Goal: Information Seeking & Learning: Check status

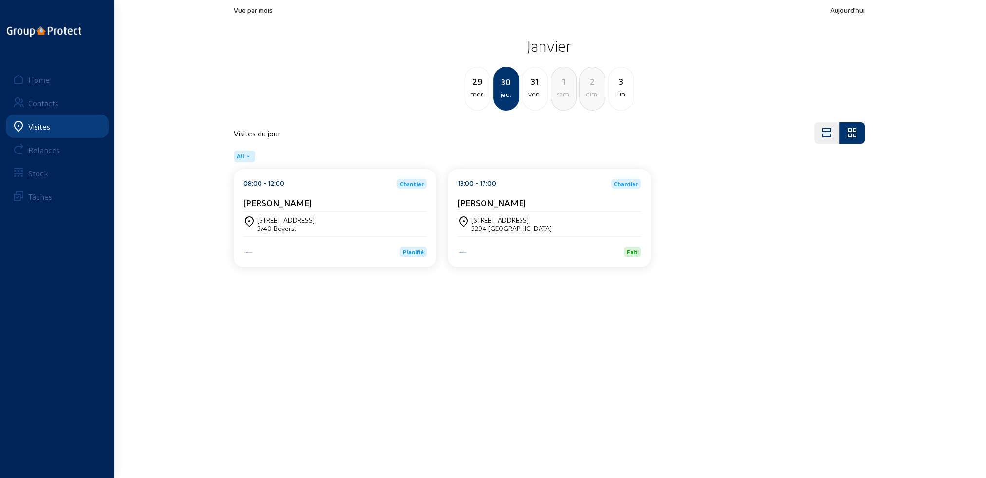
click at [39, 127] on div "Visites" at bounding box center [39, 126] width 22 height 9
click at [37, 80] on div "Home" at bounding box center [38, 79] width 21 height 9
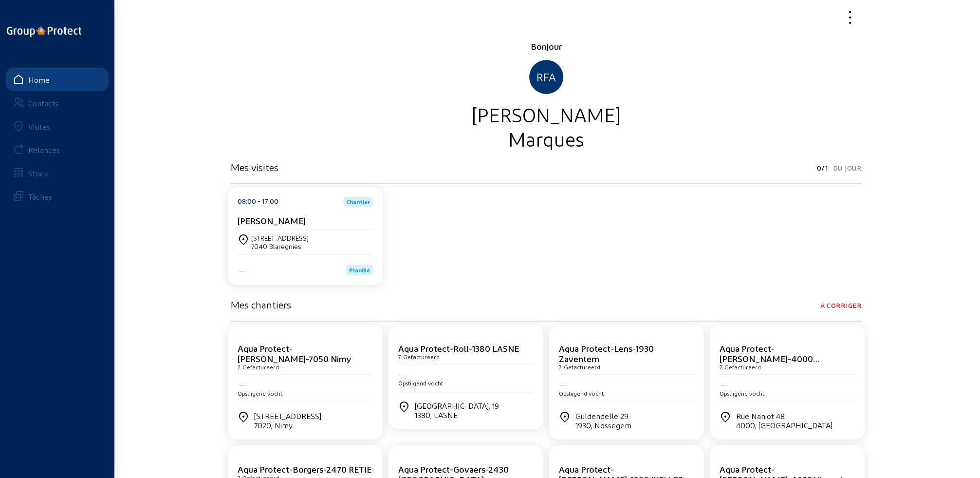
click at [37, 125] on div "Visites" at bounding box center [39, 126] width 22 height 9
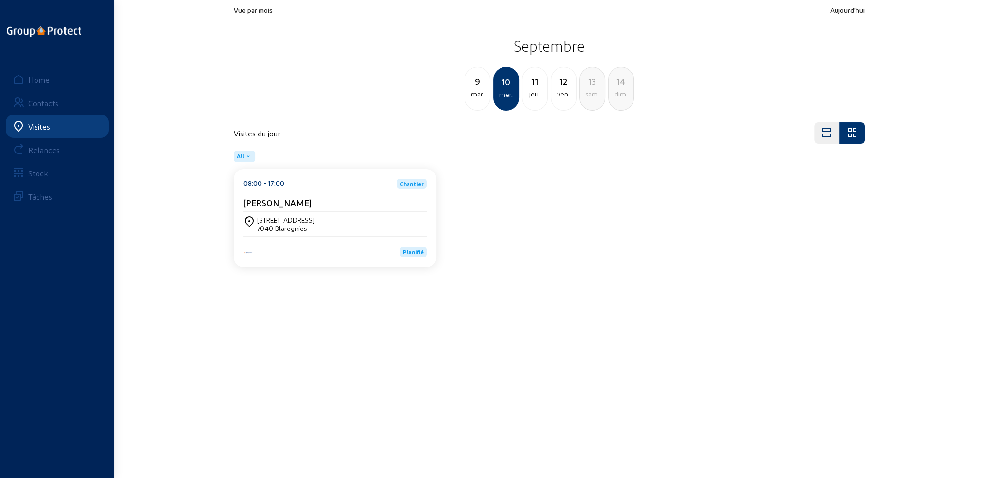
click at [538, 95] on div "jeu." at bounding box center [534, 94] width 25 height 12
click at [321, 230] on div "[STREET_ADDRESS]" at bounding box center [334, 224] width 183 height 17
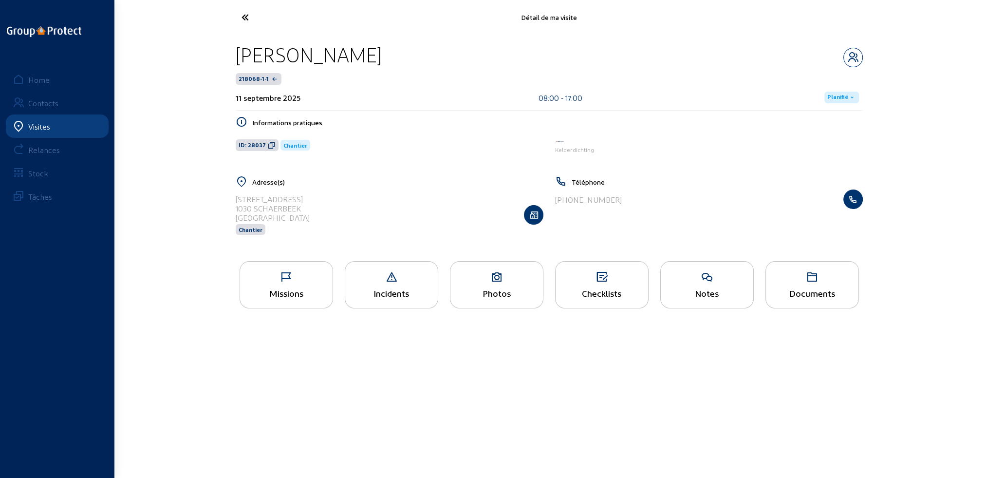
click at [305, 298] on div "Missions" at bounding box center [286, 293] width 93 height 10
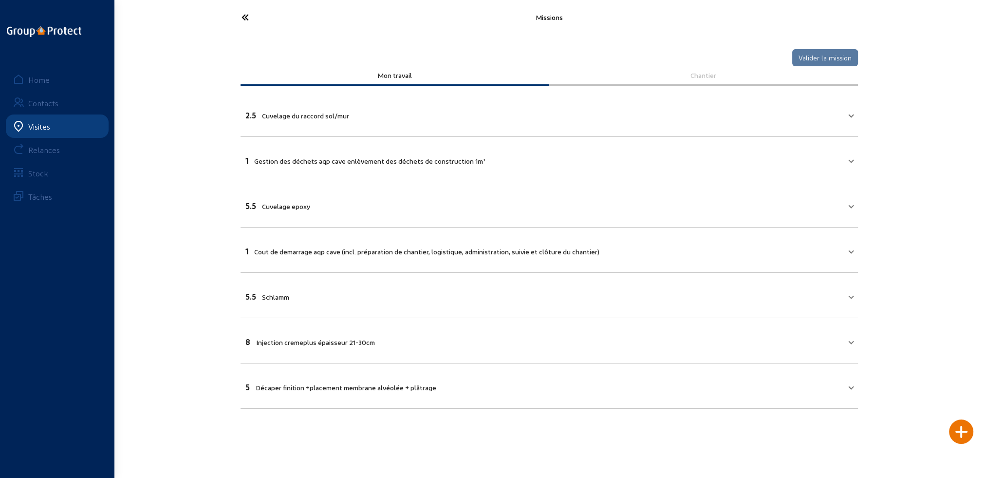
click at [243, 16] on icon at bounding box center [282, 17] width 90 height 17
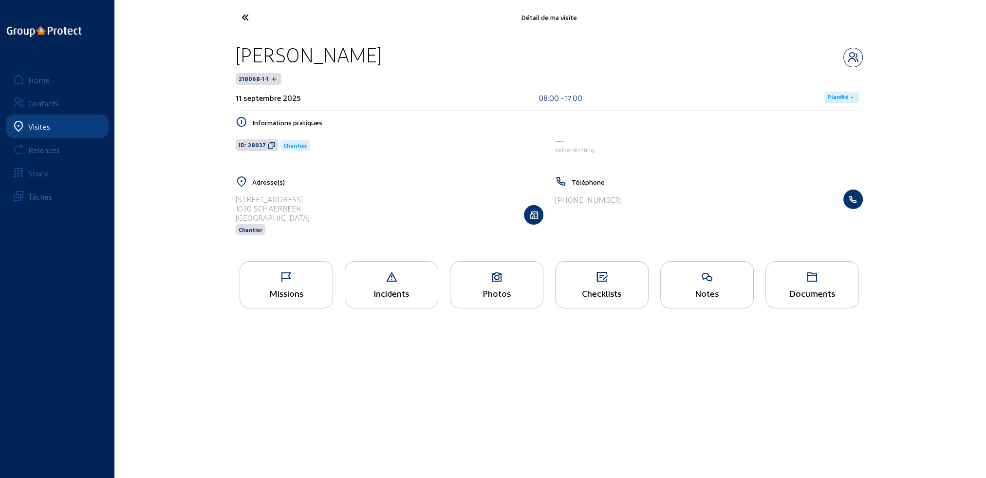
click at [491, 273] on icon at bounding box center [496, 277] width 93 height 12
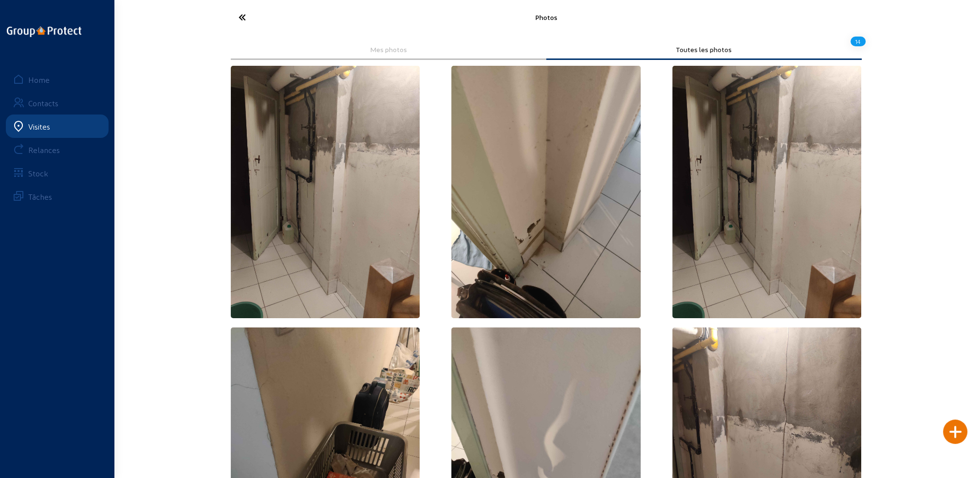
click at [242, 14] on icon at bounding box center [279, 17] width 90 height 17
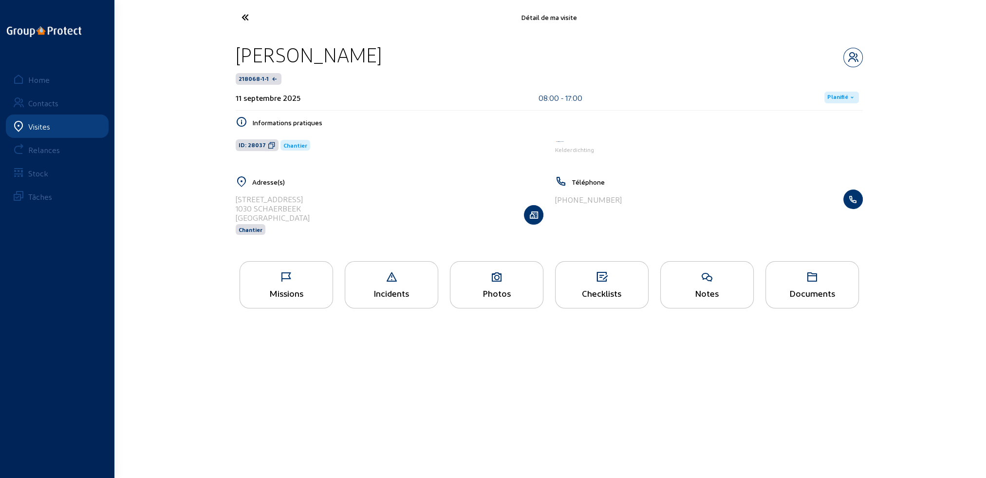
click at [684, 291] on div "Notes" at bounding box center [707, 293] width 93 height 10
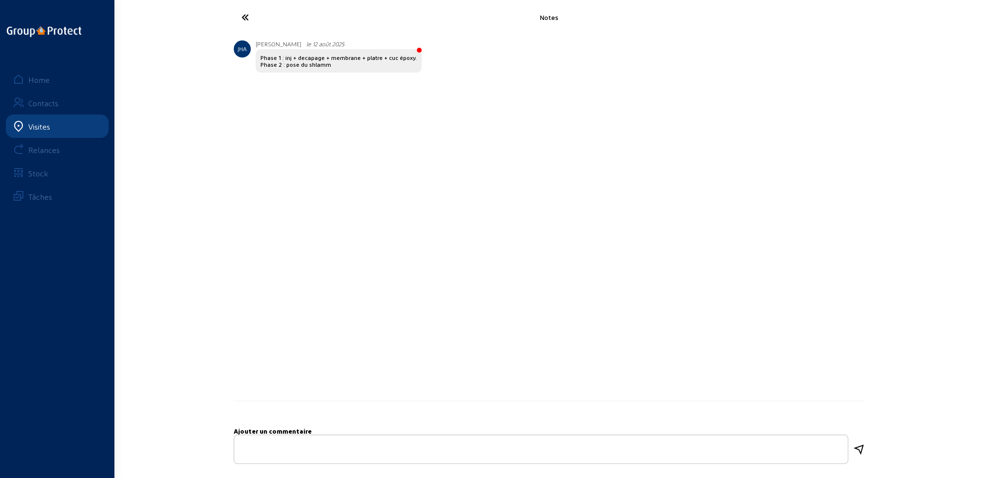
click at [66, 125] on link "Visites" at bounding box center [57, 125] width 103 height 23
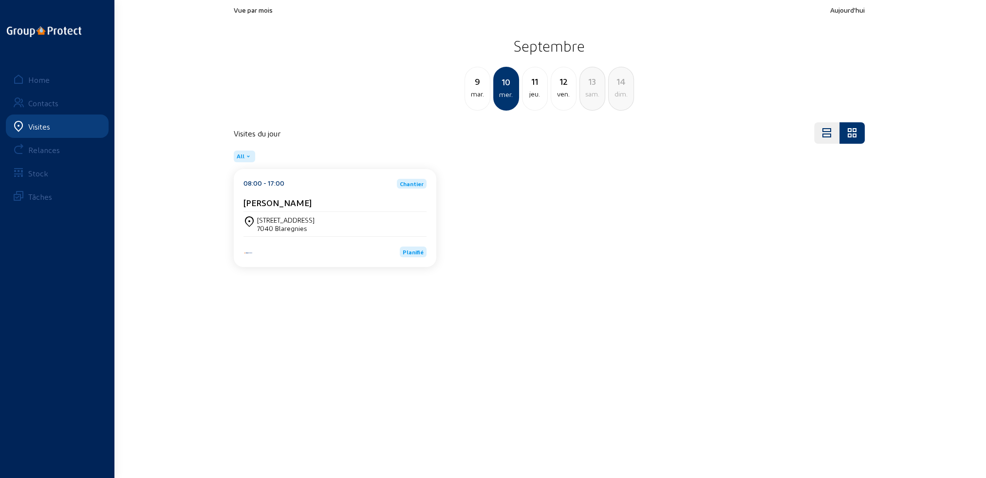
click at [535, 94] on div "jeu." at bounding box center [534, 94] width 25 height 12
click at [535, 94] on div "ven." at bounding box center [534, 94] width 25 height 12
click at [294, 224] on div "1325 [PERSON_NAME]" at bounding box center [289, 228] width 65 height 8
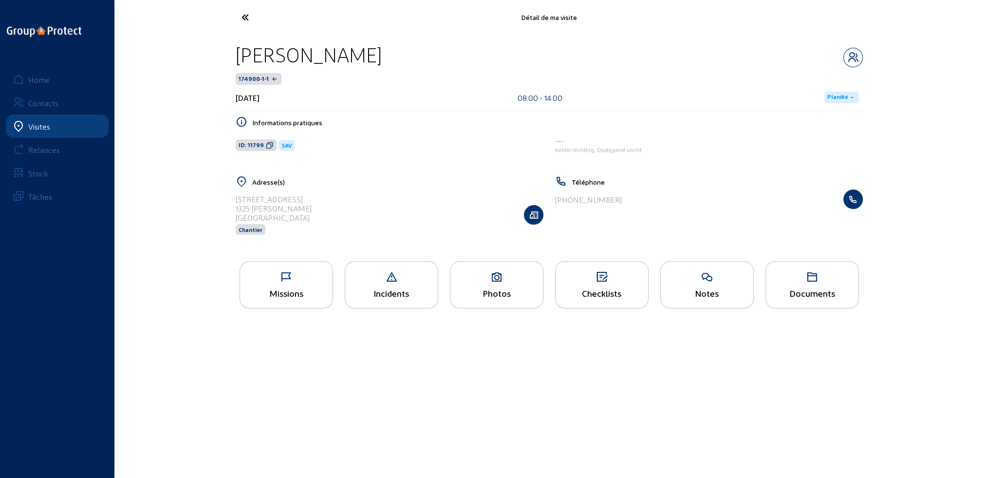
click at [285, 298] on div "Missions" at bounding box center [286, 293] width 93 height 10
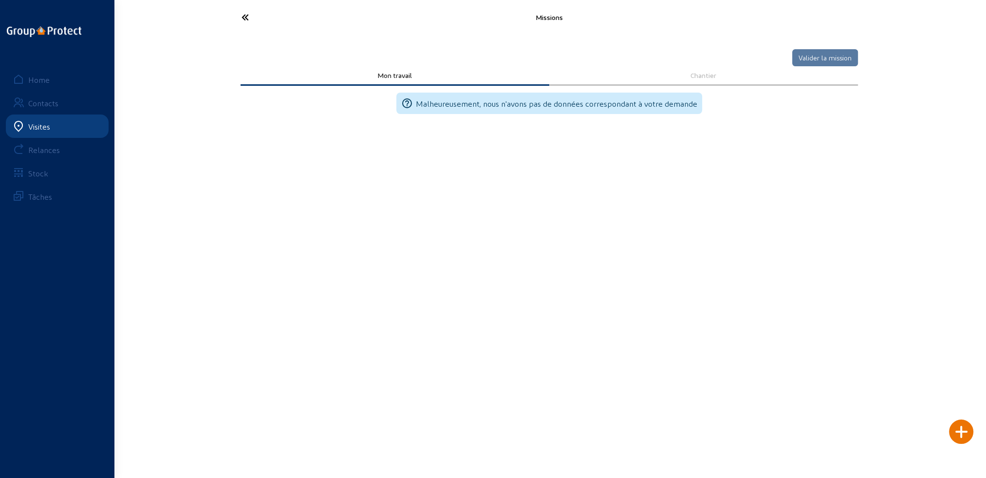
click at [242, 17] on icon at bounding box center [282, 17] width 90 height 17
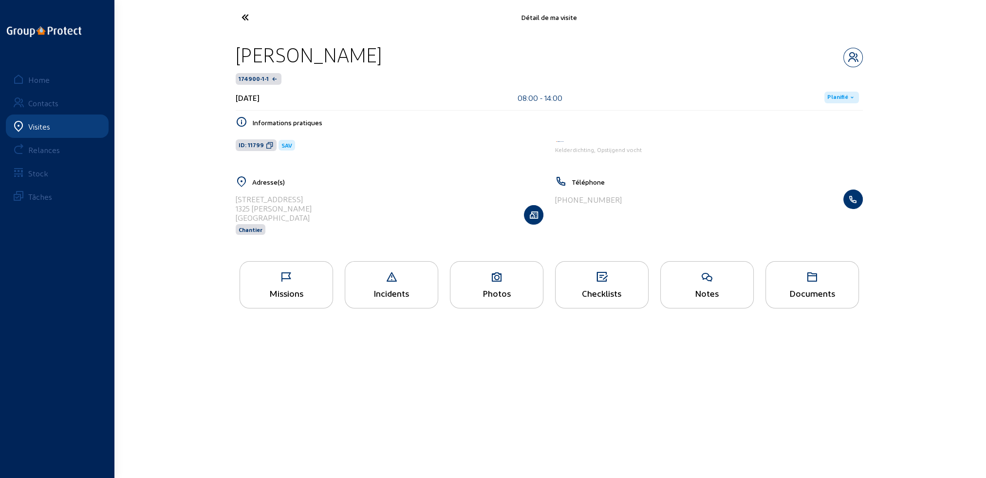
click at [516, 294] on div "Photos" at bounding box center [496, 293] width 93 height 10
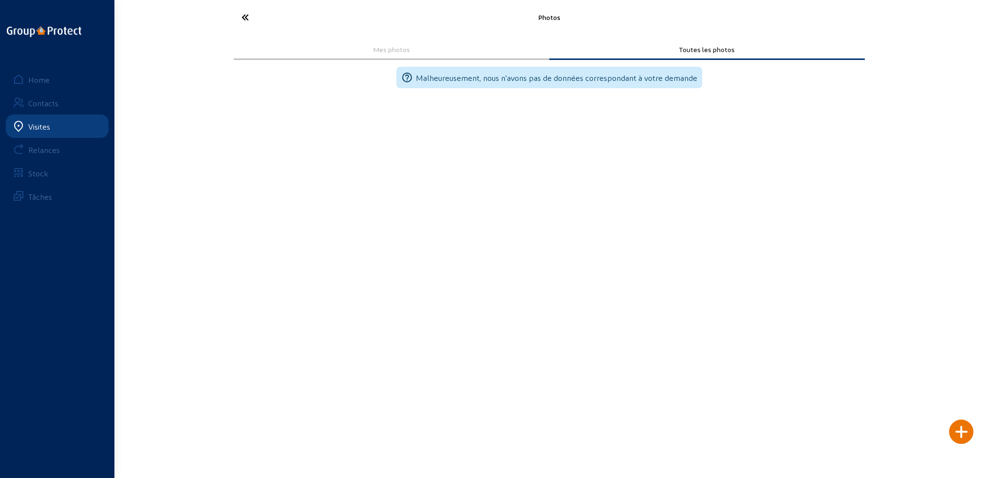
click at [242, 16] on icon at bounding box center [282, 17] width 90 height 17
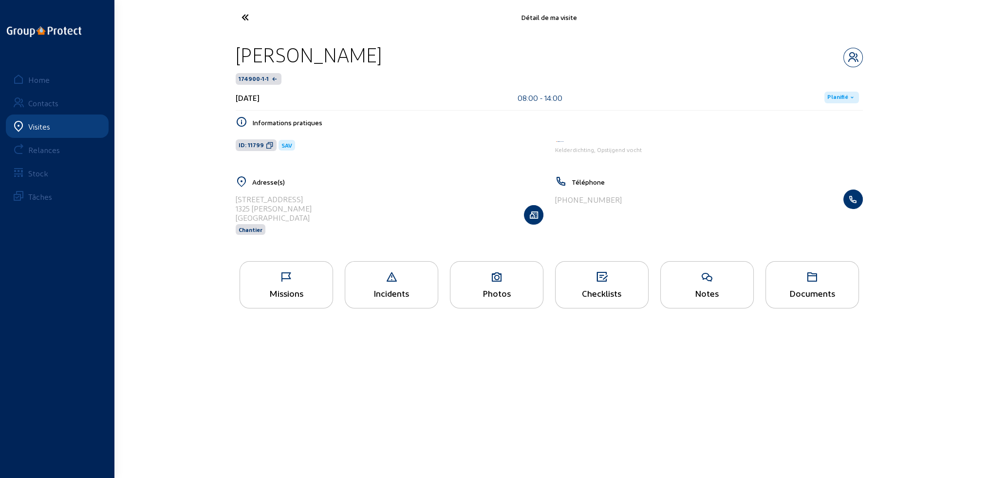
click at [709, 288] on div "Notes" at bounding box center [707, 293] width 93 height 10
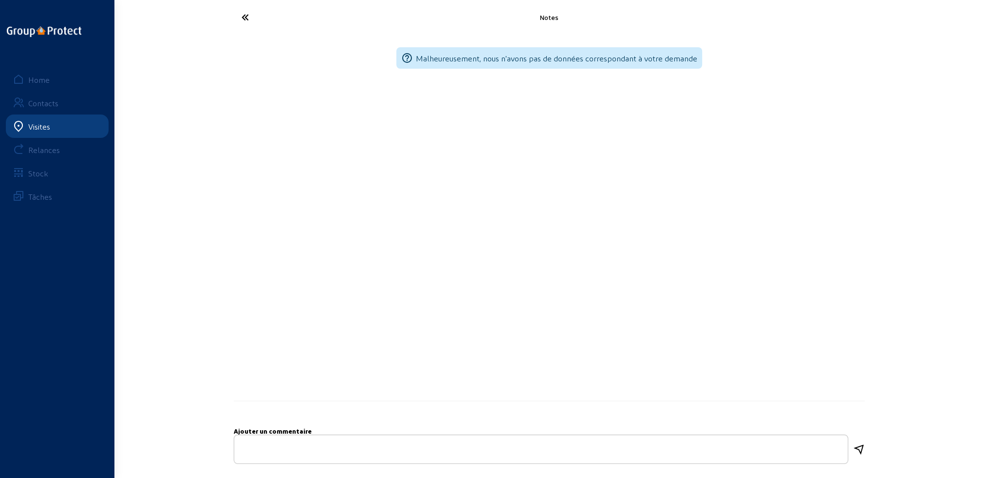
click at [244, 16] on icon at bounding box center [282, 17] width 90 height 17
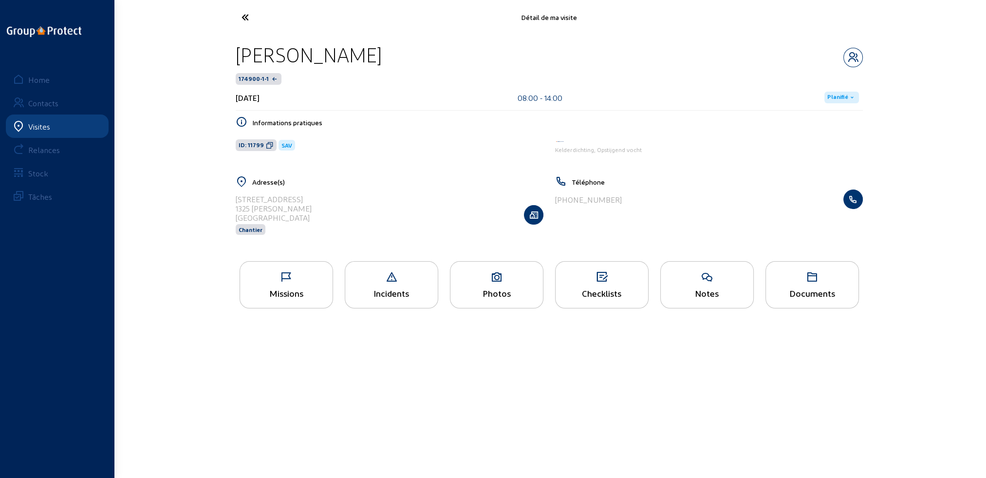
click at [804, 288] on div "Documents" at bounding box center [812, 293] width 93 height 10
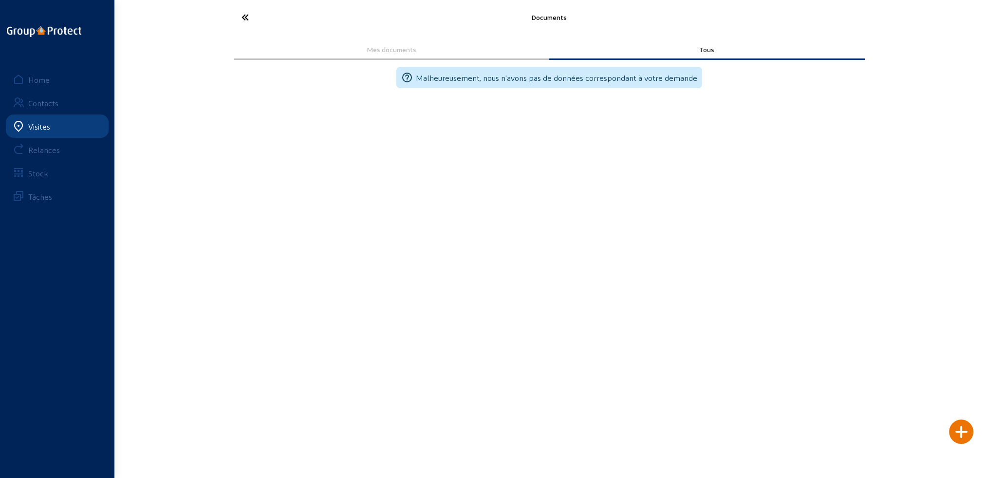
click at [247, 19] on icon at bounding box center [282, 17] width 90 height 17
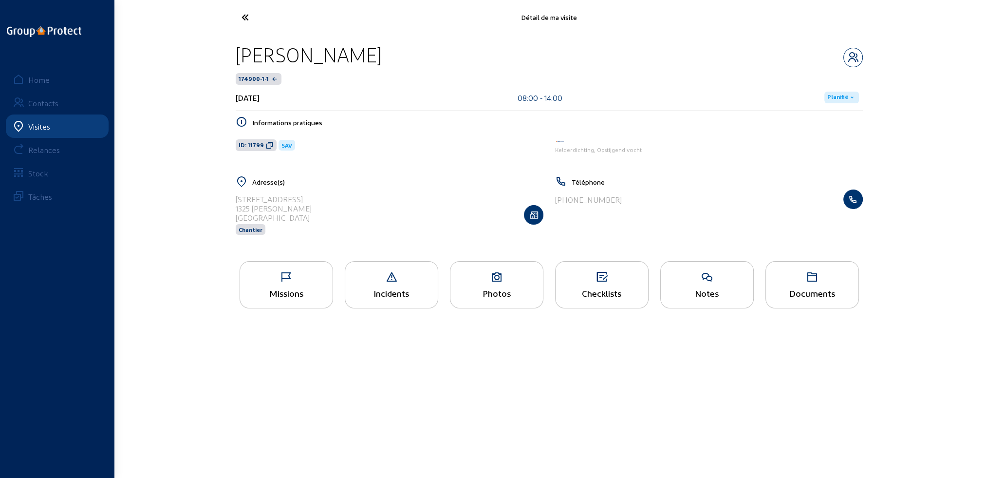
click at [245, 14] on icon at bounding box center [282, 17] width 90 height 17
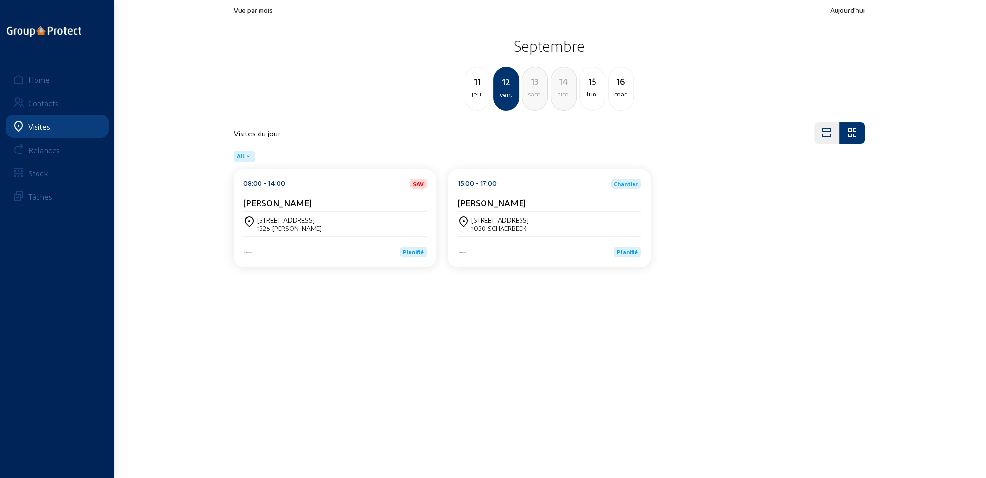
click at [347, 221] on div "[STREET_ADDRESS][PERSON_NAME]" at bounding box center [334, 224] width 183 height 17
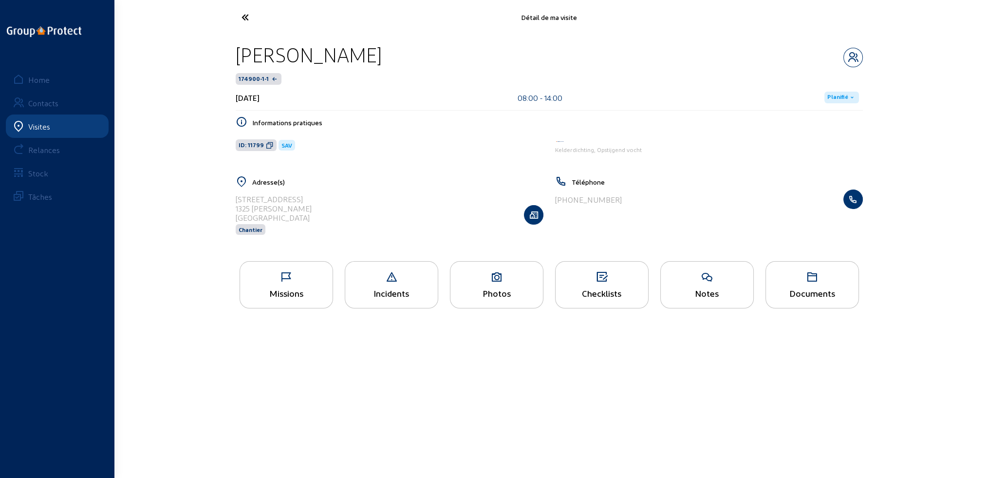
click at [816, 292] on div "Documents" at bounding box center [812, 293] width 93 height 10
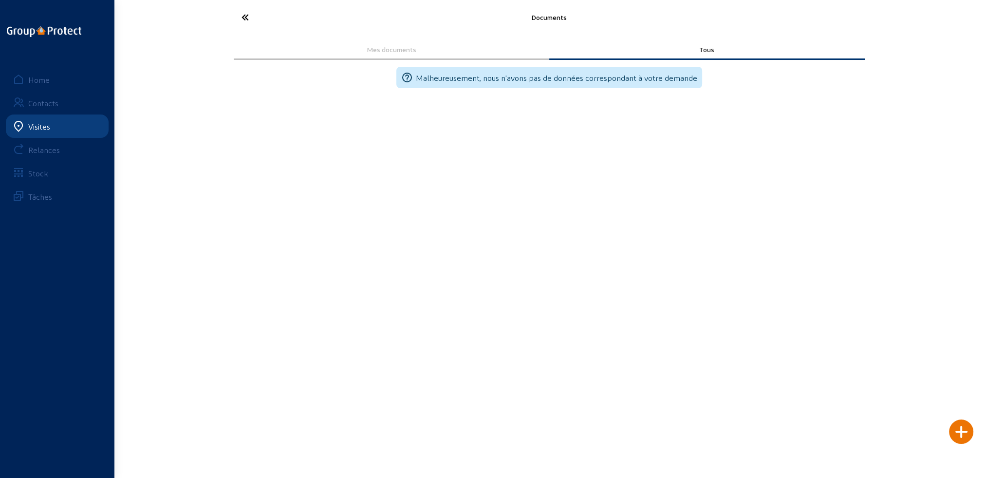
click at [243, 18] on icon at bounding box center [282, 17] width 90 height 17
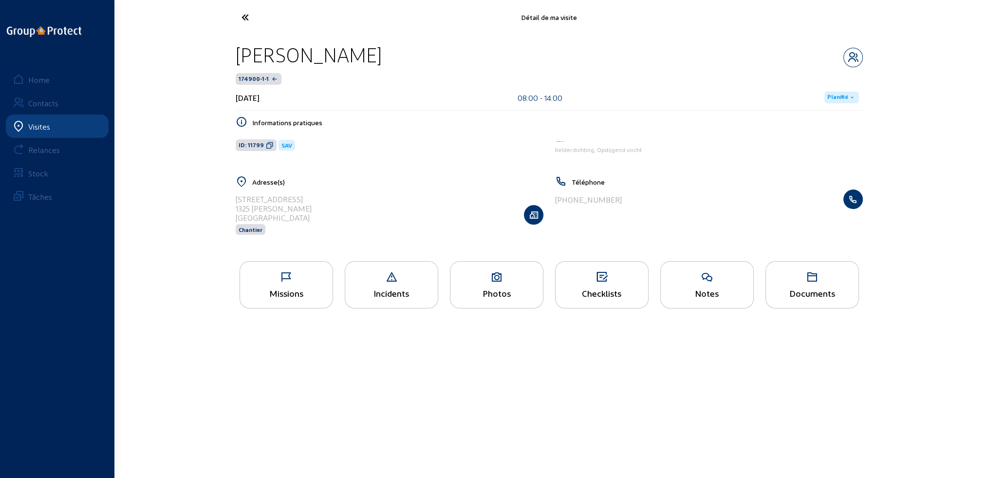
click at [615, 297] on div "Checklists" at bounding box center [602, 293] width 93 height 10
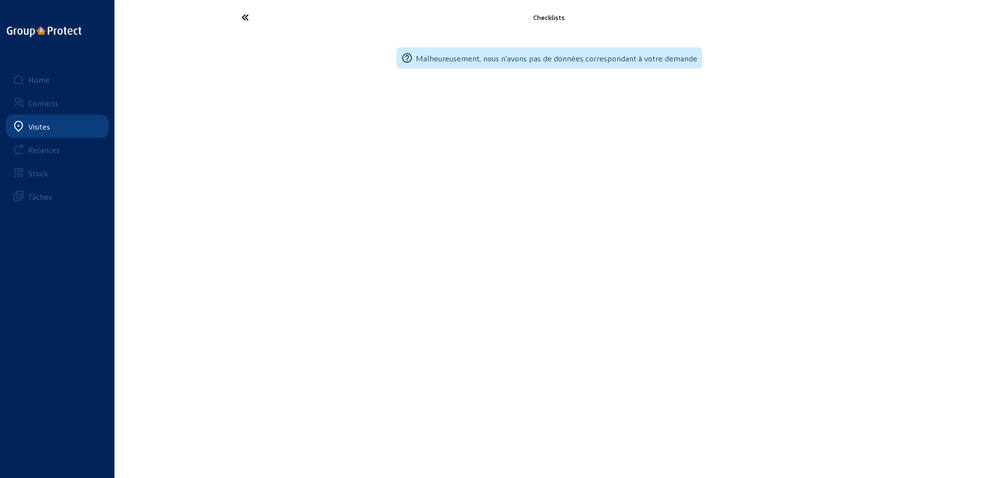
click at [246, 16] on icon at bounding box center [282, 17] width 90 height 17
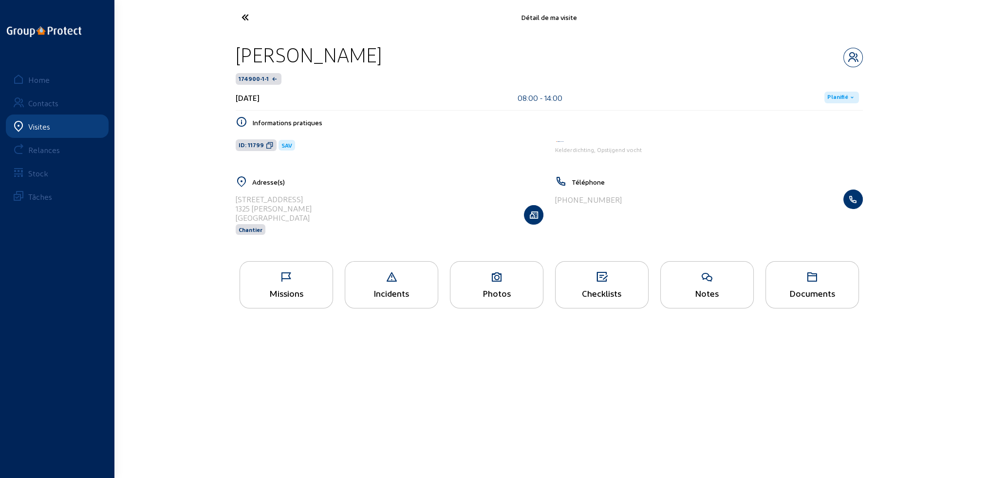
click at [394, 290] on div "Incidents" at bounding box center [391, 293] width 93 height 10
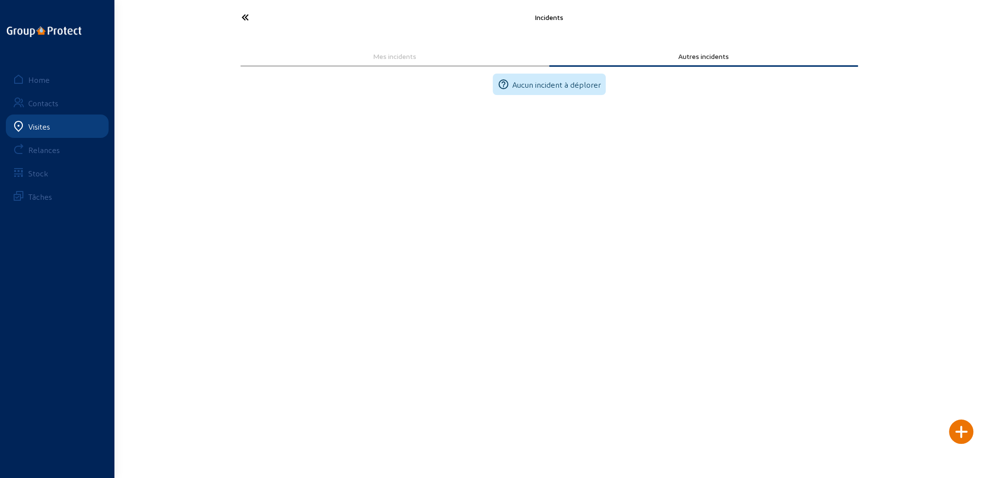
click at [248, 18] on icon at bounding box center [282, 17] width 90 height 17
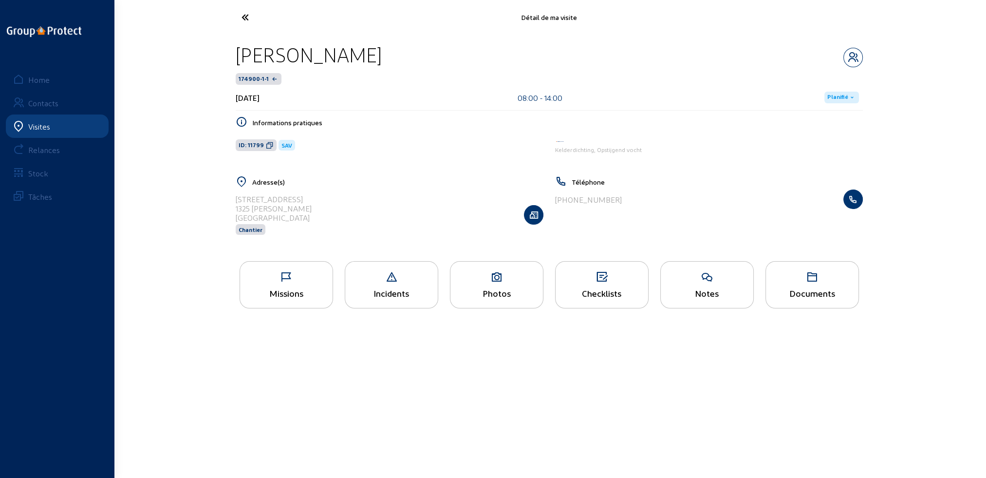
click at [304, 280] on icon at bounding box center [286, 277] width 93 height 12
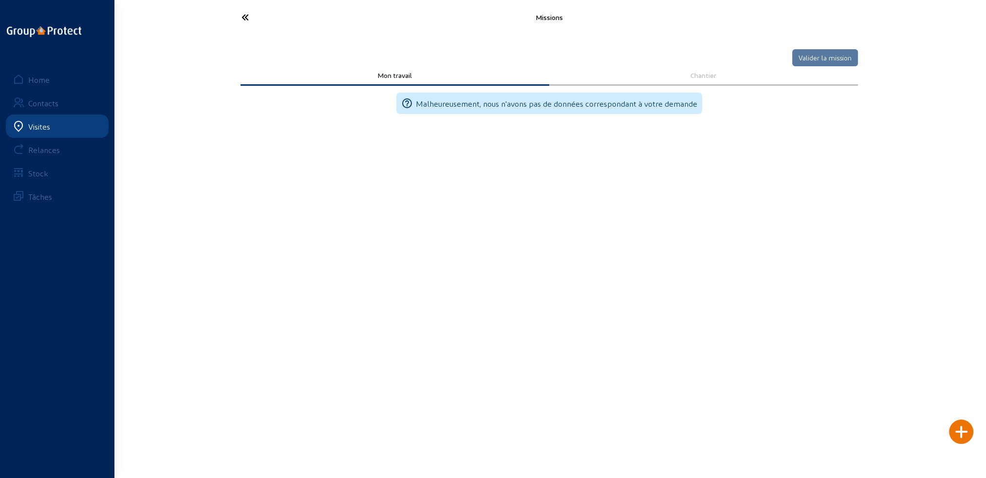
click at [247, 12] on icon at bounding box center [282, 17] width 90 height 17
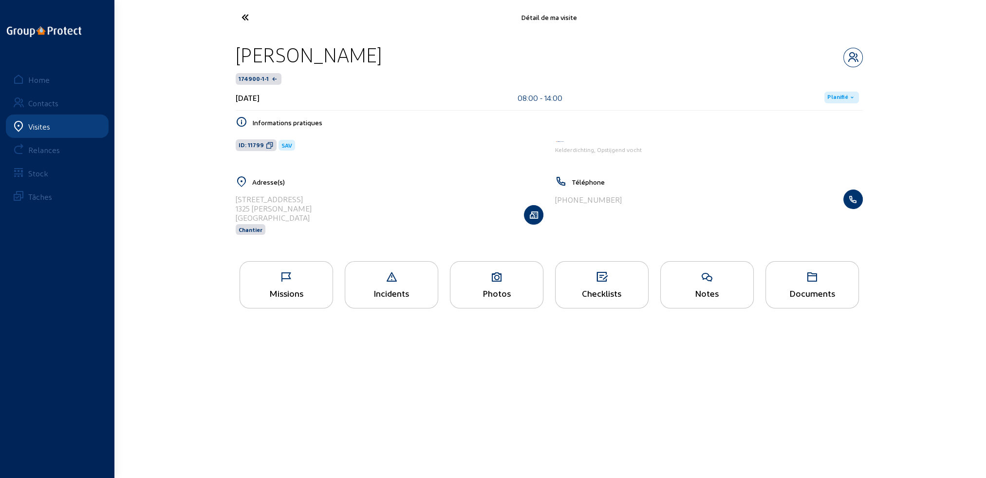
click at [249, 145] on span "ID: 11799" at bounding box center [251, 145] width 25 height 8
click at [285, 144] on span "SAV" at bounding box center [286, 145] width 11 height 7
click at [33, 124] on div "Visites" at bounding box center [39, 126] width 22 height 9
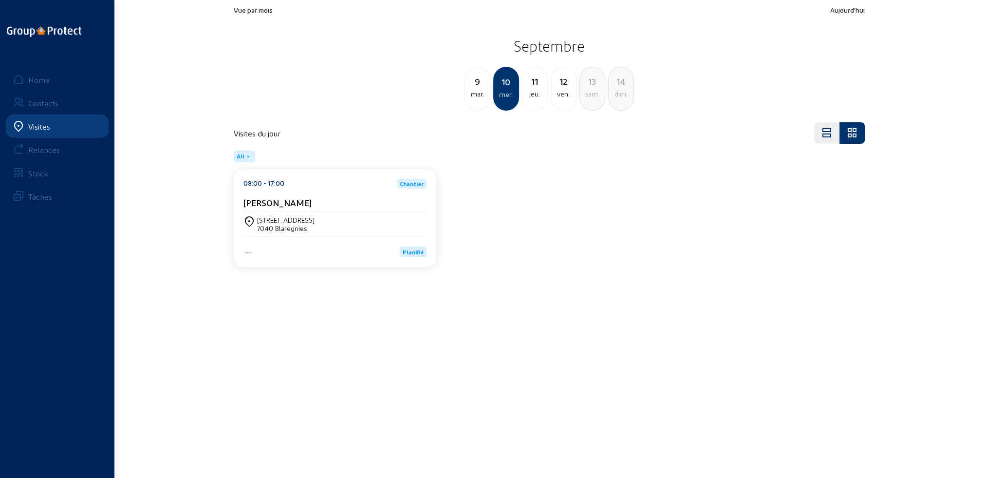
click at [540, 95] on div "jeu." at bounding box center [534, 94] width 25 height 12
click at [540, 95] on div "ven." at bounding box center [534, 94] width 25 height 12
click at [540, 95] on div "sam." at bounding box center [534, 94] width 25 height 12
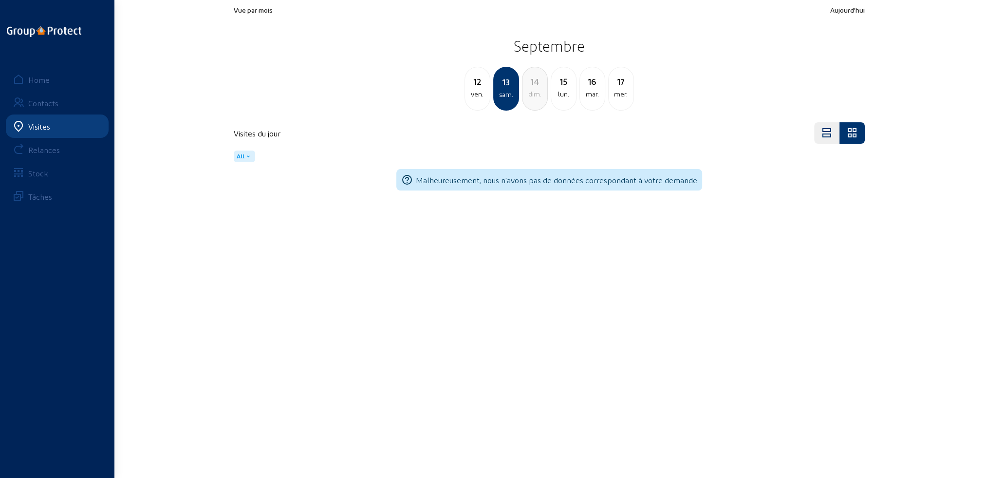
click at [540, 95] on div "dim." at bounding box center [534, 94] width 25 height 12
click at [538, 95] on div "lun." at bounding box center [534, 94] width 25 height 12
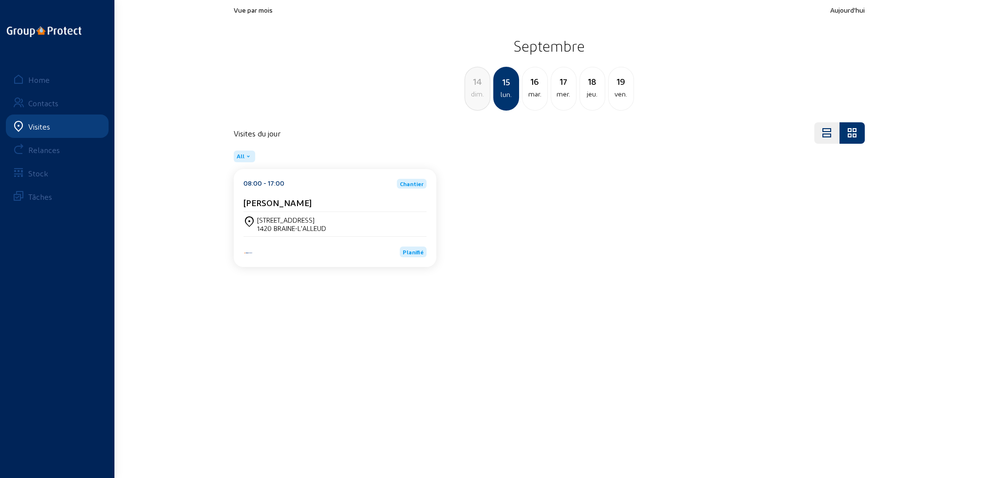
click at [537, 95] on div "mar." at bounding box center [534, 94] width 25 height 12
click at [537, 95] on div "mer." at bounding box center [534, 94] width 25 height 12
click at [328, 220] on div "Dauw-Defossezlaan 53" at bounding box center [296, 220] width 79 height 8
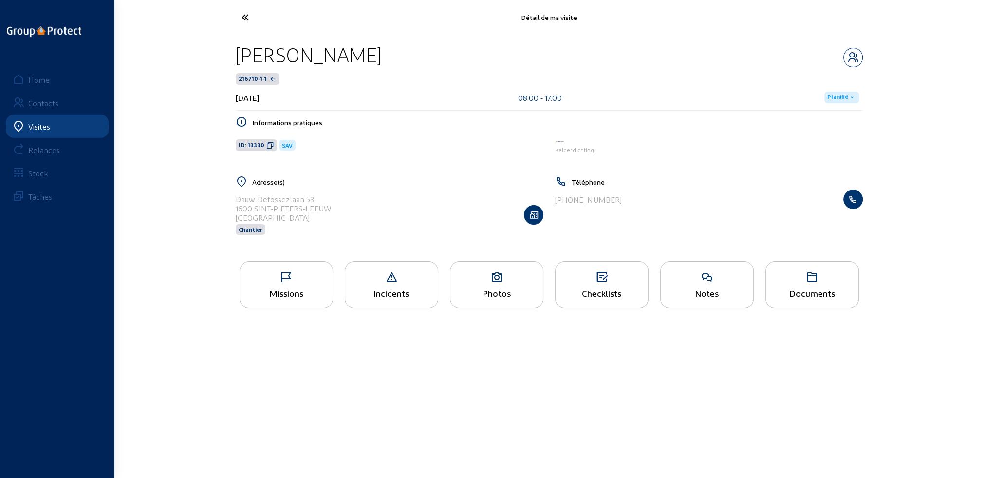
click at [292, 284] on div "Missions" at bounding box center [286, 284] width 93 height 47
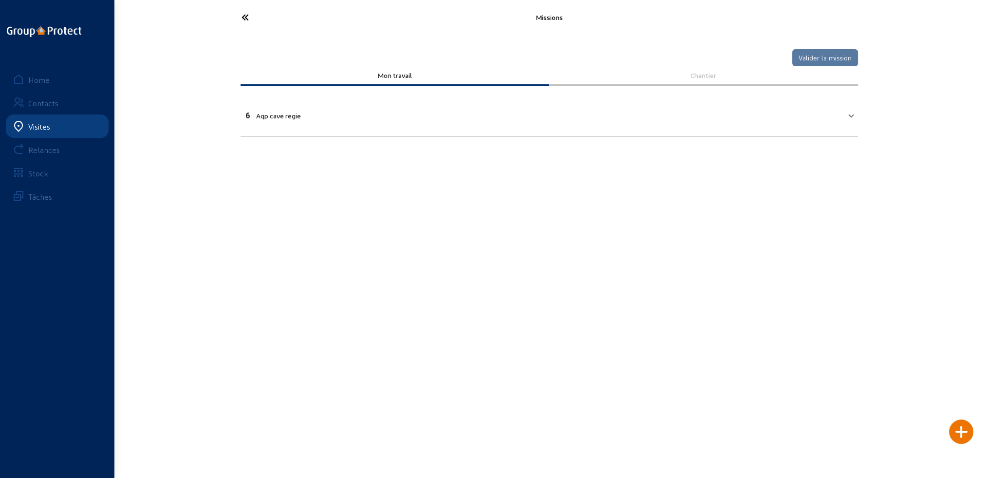
click at [242, 14] on icon at bounding box center [282, 17] width 90 height 17
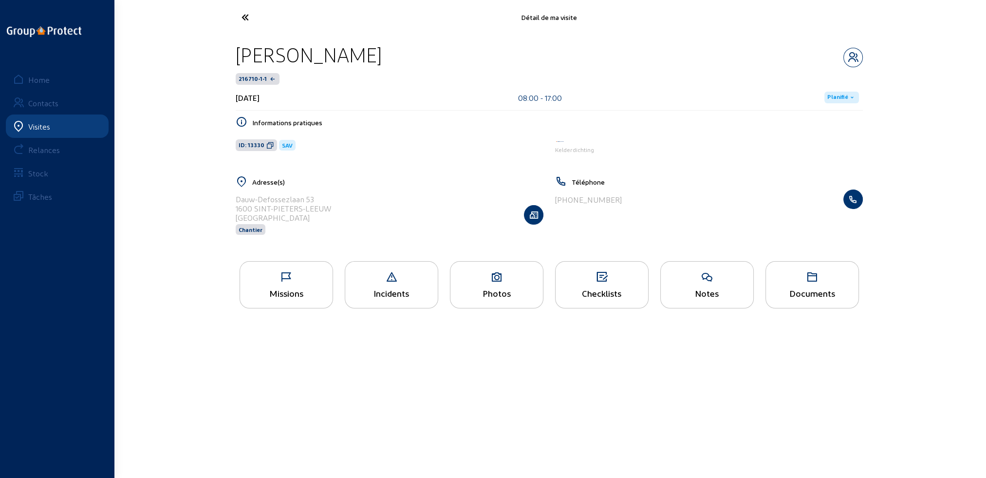
click at [504, 287] on div "Photos" at bounding box center [496, 284] width 93 height 47
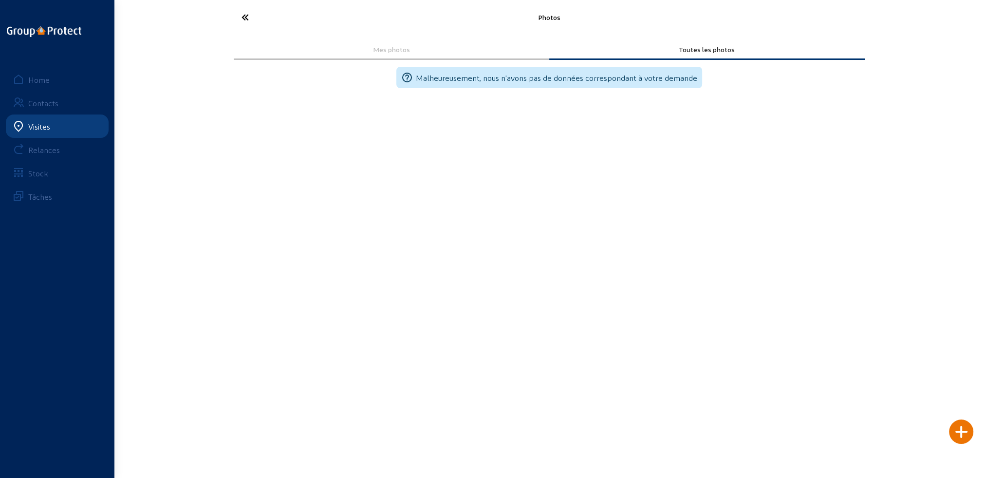
click at [247, 14] on icon at bounding box center [282, 17] width 90 height 17
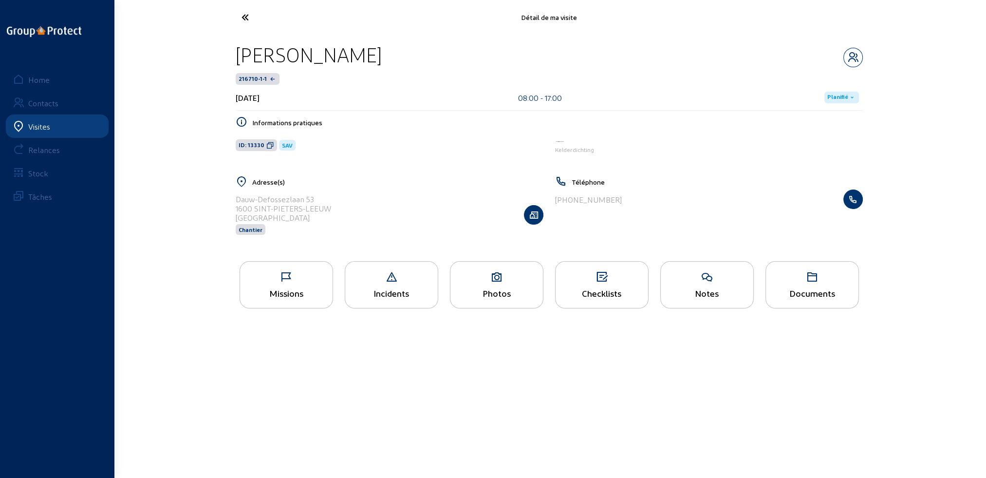
click at [711, 288] on div "Notes" at bounding box center [707, 293] width 93 height 10
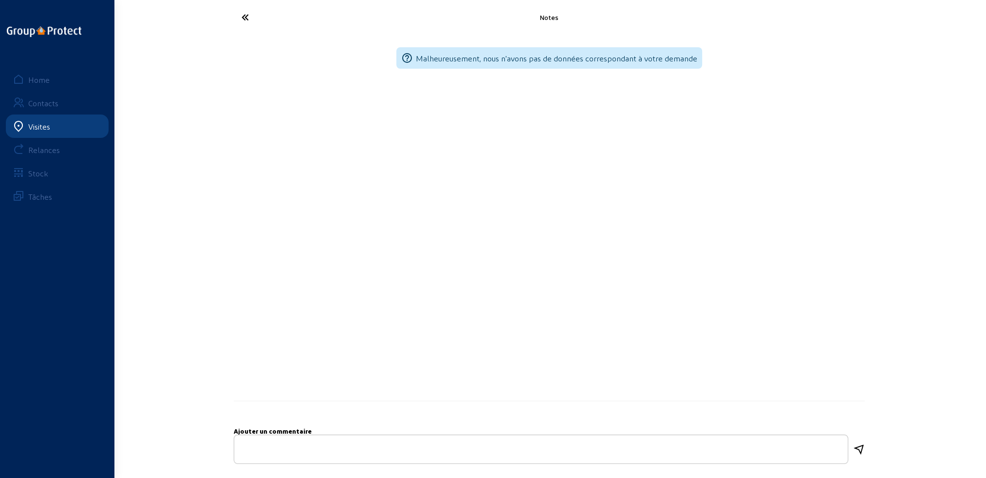
click at [246, 15] on icon at bounding box center [282, 17] width 90 height 17
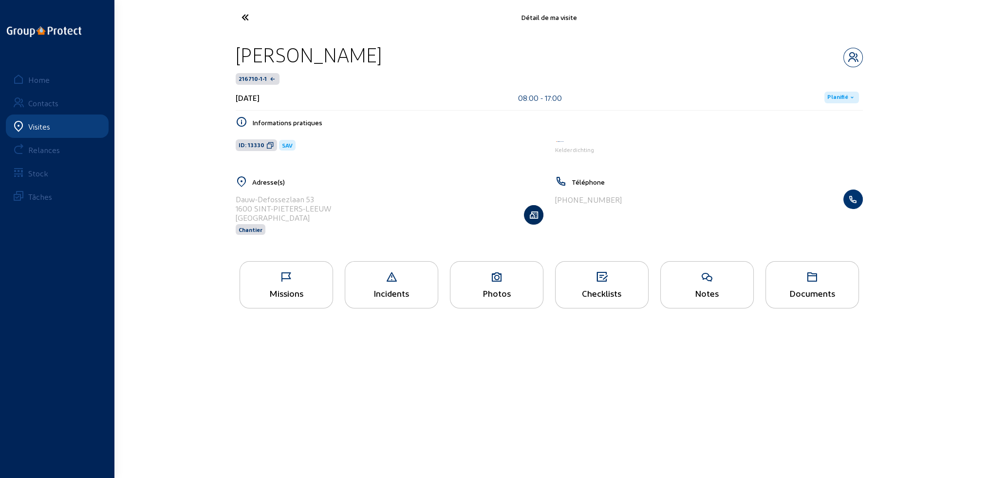
click at [534, 214] on icon "button" at bounding box center [533, 215] width 19 height 10
click at [290, 284] on div "Missions" at bounding box center [286, 284] width 93 height 47
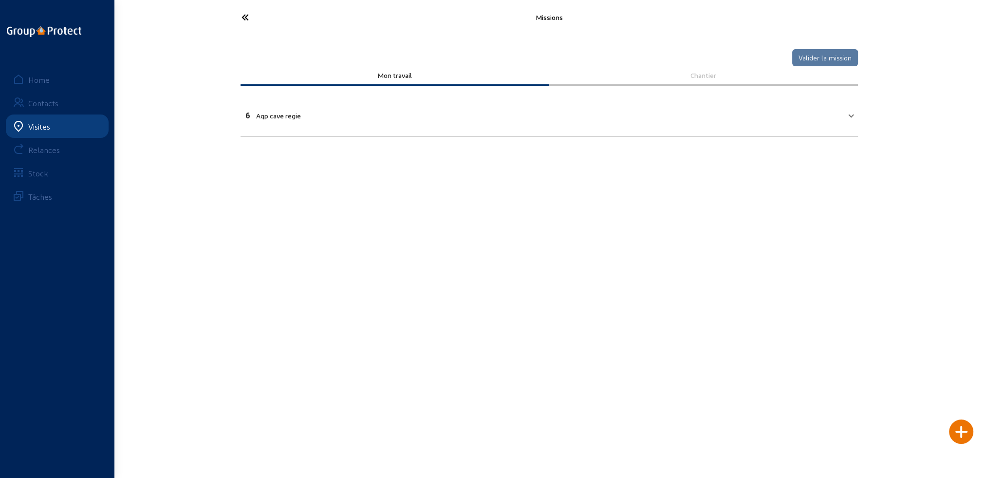
click at [245, 18] on icon at bounding box center [282, 17] width 90 height 17
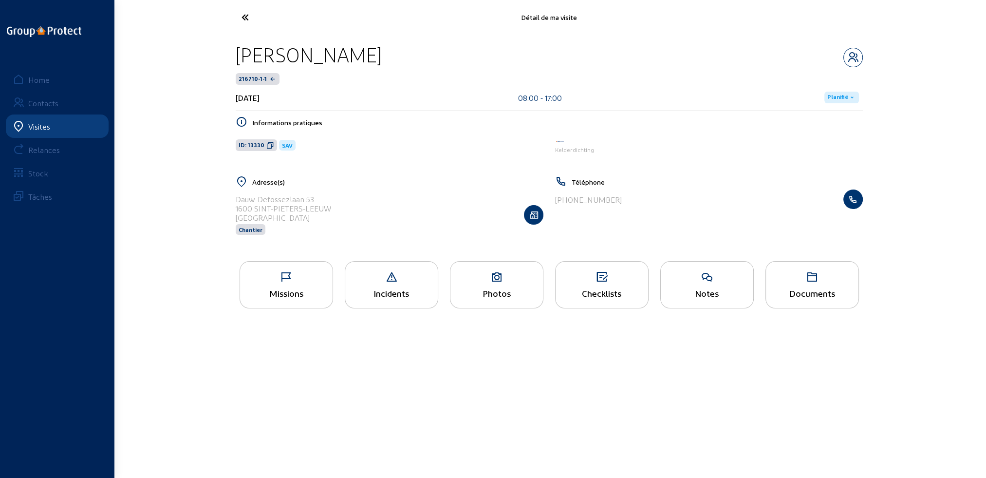
click at [247, 18] on icon at bounding box center [282, 17] width 90 height 17
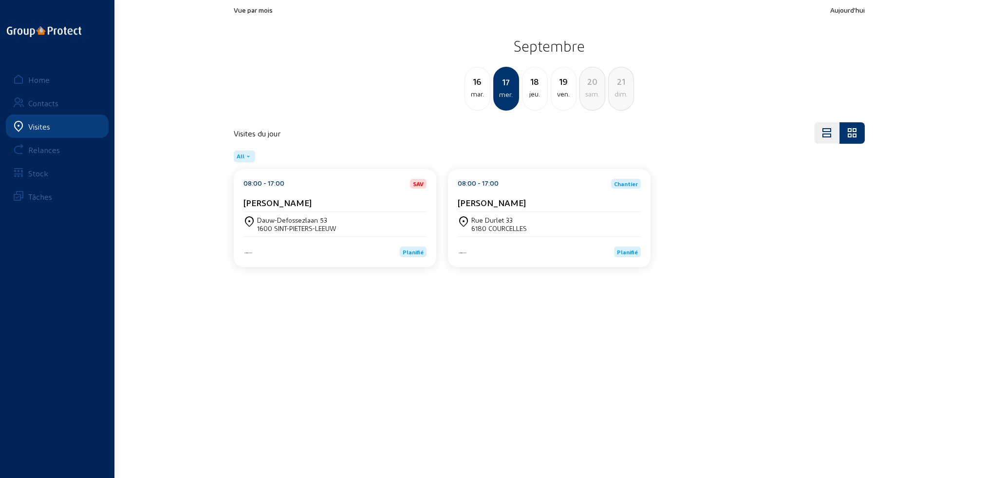
click at [504, 230] on div "6180 COURCELLES" at bounding box center [499, 228] width 56 height 8
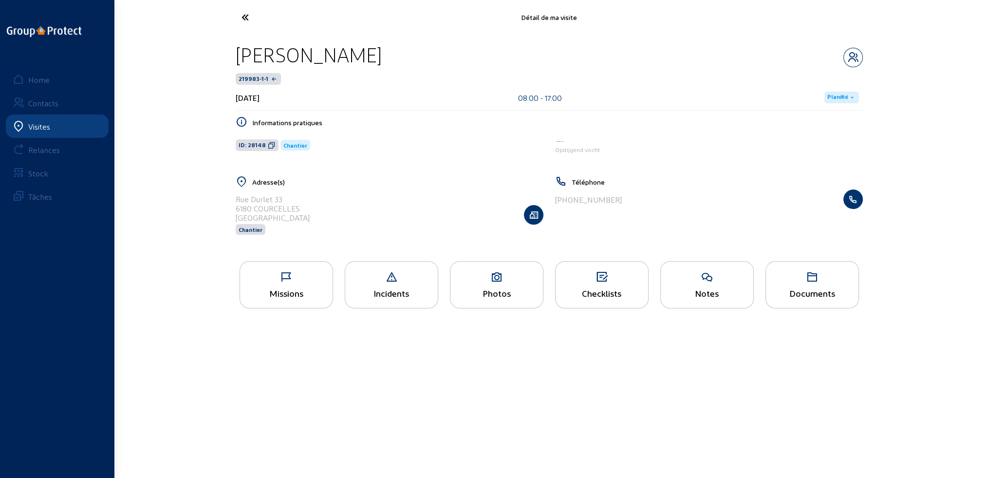
click at [294, 290] on div "Missions" at bounding box center [286, 293] width 93 height 10
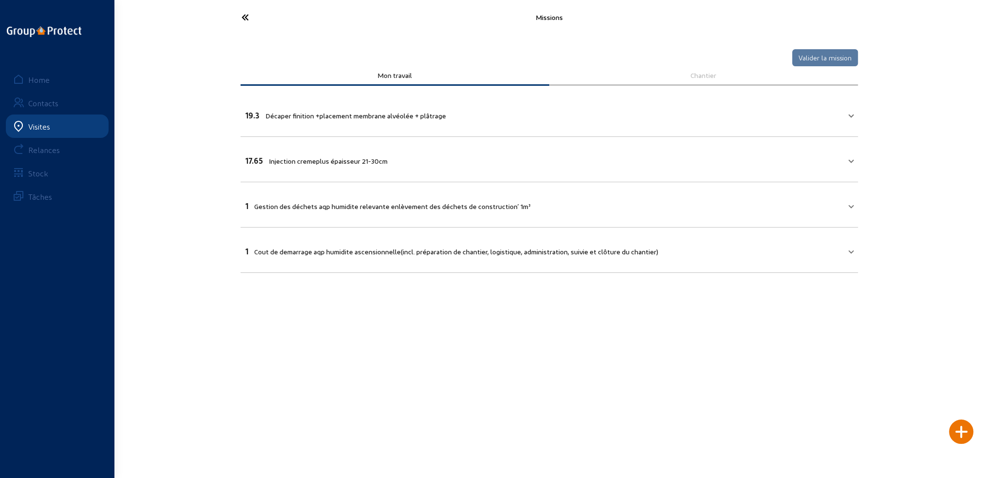
click at [244, 15] on icon at bounding box center [282, 17] width 90 height 17
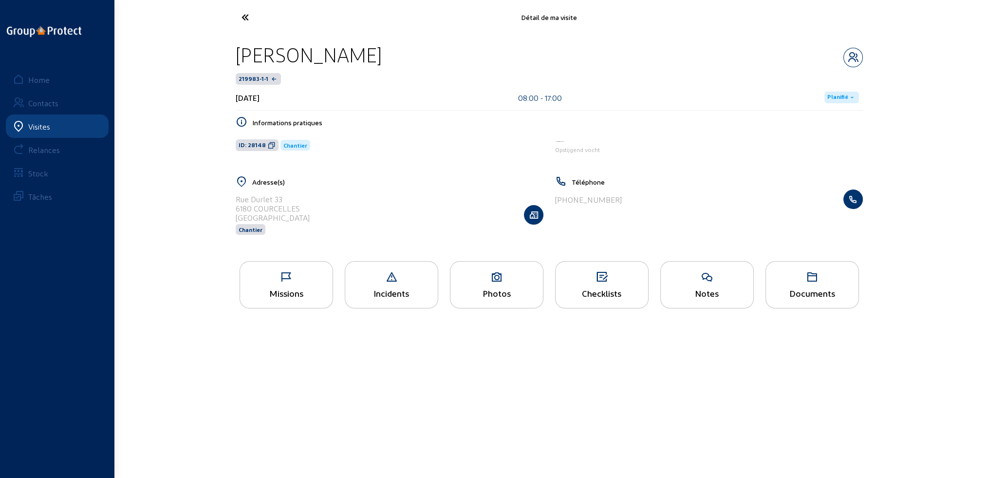
click at [247, 18] on icon at bounding box center [282, 17] width 90 height 17
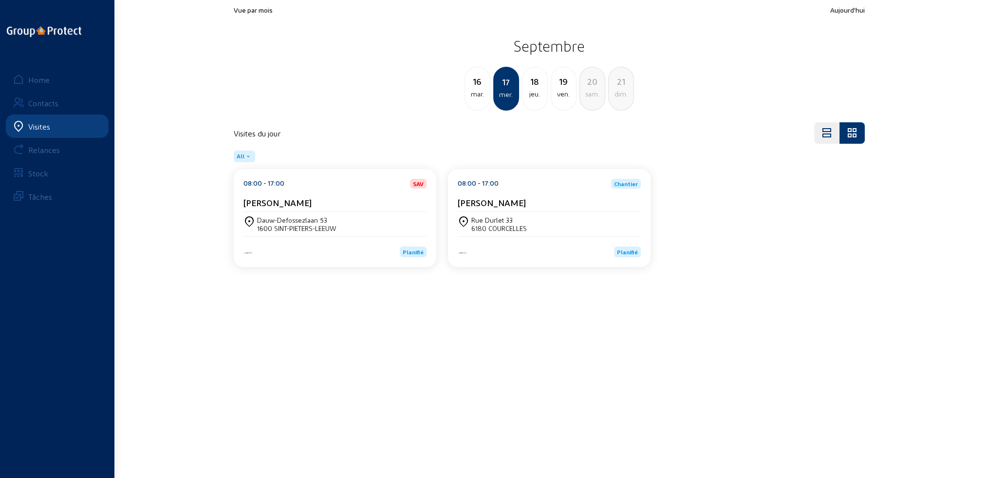
click at [538, 98] on div "jeu." at bounding box center [534, 94] width 25 height 12
click at [534, 97] on div "ven." at bounding box center [534, 94] width 25 height 12
click at [273, 224] on div "1850 [GEOGRAPHIC_DATA]" at bounding box center [297, 228] width 80 height 8
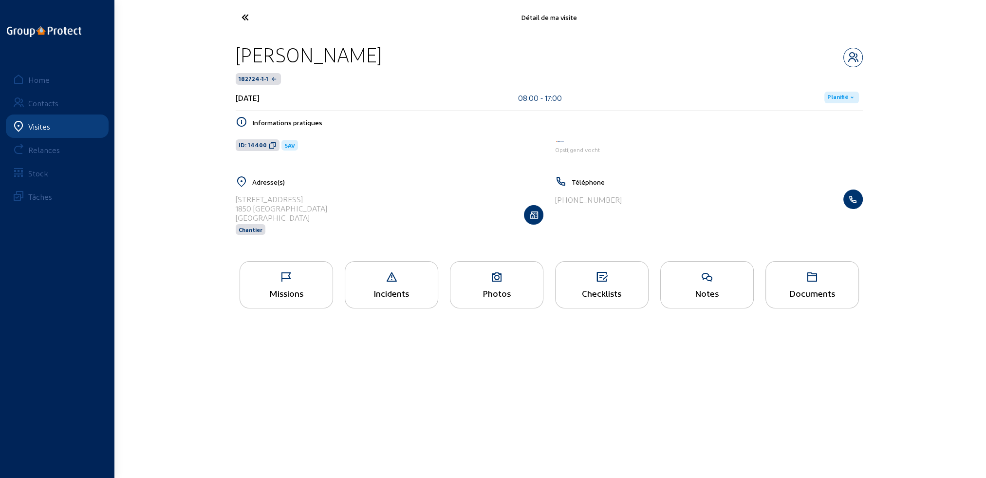
click at [280, 287] on div "Missions" at bounding box center [286, 284] width 93 height 47
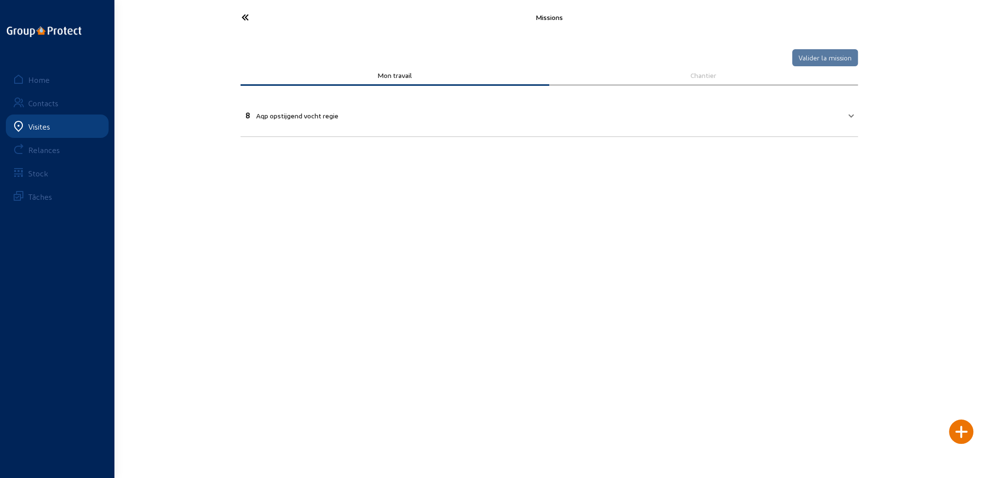
click at [240, 13] on icon at bounding box center [282, 17] width 90 height 17
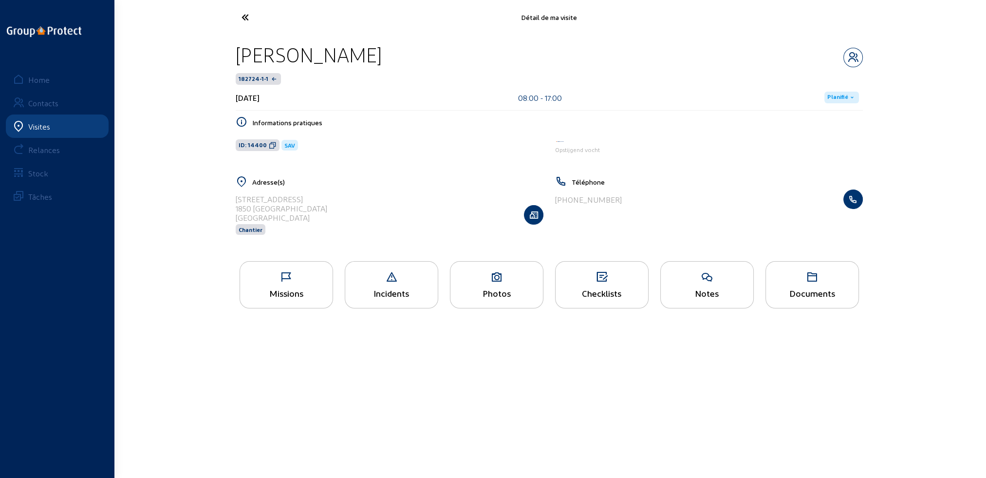
click at [485, 297] on div "Photos" at bounding box center [496, 293] width 93 height 10
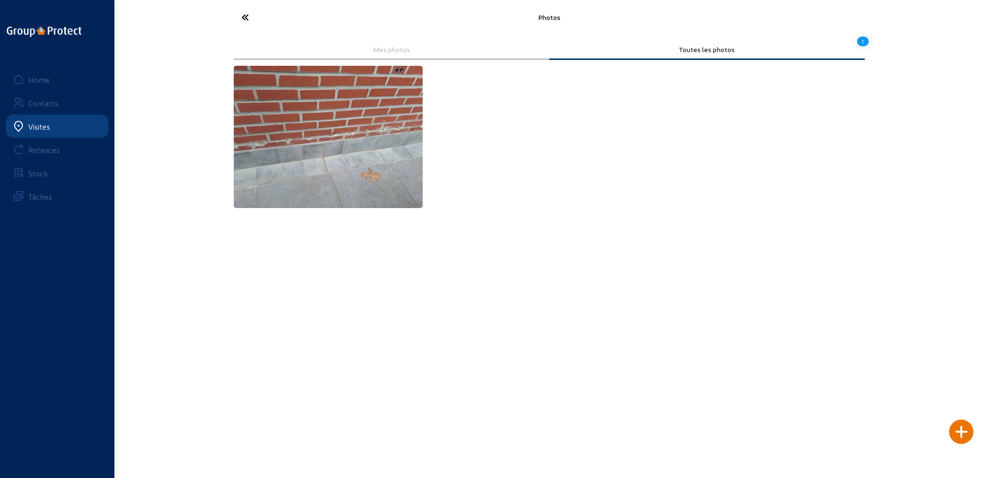
click at [291, 149] on img at bounding box center [328, 137] width 189 height 142
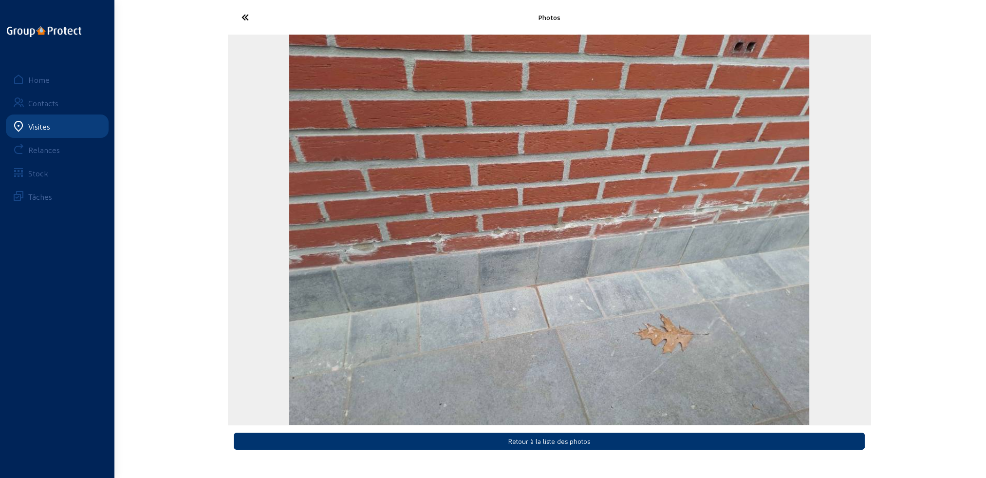
click at [244, 17] on icon at bounding box center [282, 17] width 90 height 17
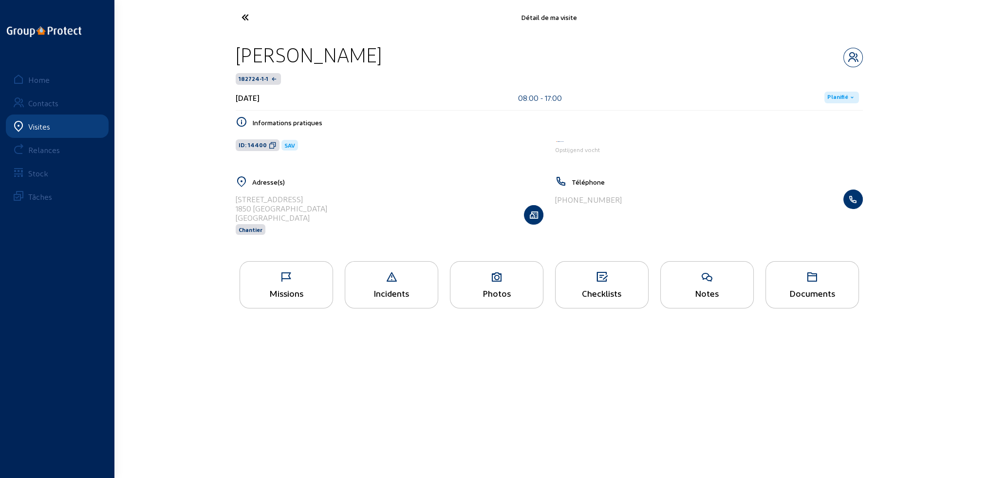
click at [244, 14] on icon at bounding box center [282, 17] width 90 height 17
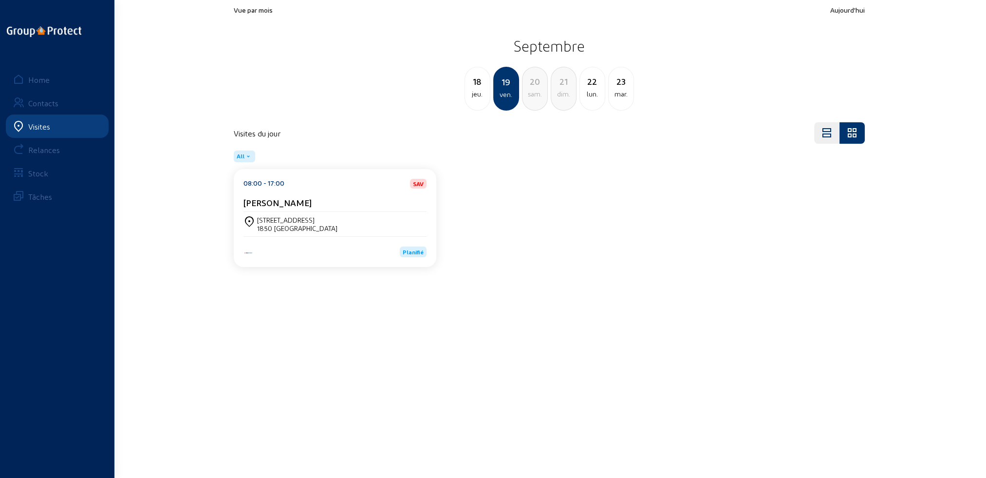
click at [476, 97] on div "jeu." at bounding box center [477, 94] width 25 height 12
click at [476, 97] on div "mer." at bounding box center [477, 94] width 25 height 12
click at [480, 104] on div "[DATE]" at bounding box center [478, 89] width 26 height 44
click at [481, 104] on div "15 lun." at bounding box center [478, 89] width 26 height 44
click at [288, 212] on div "Avenue des Vanneaux, 27 1420 BRAINE-L'ALLEUD" at bounding box center [334, 224] width 183 height 24
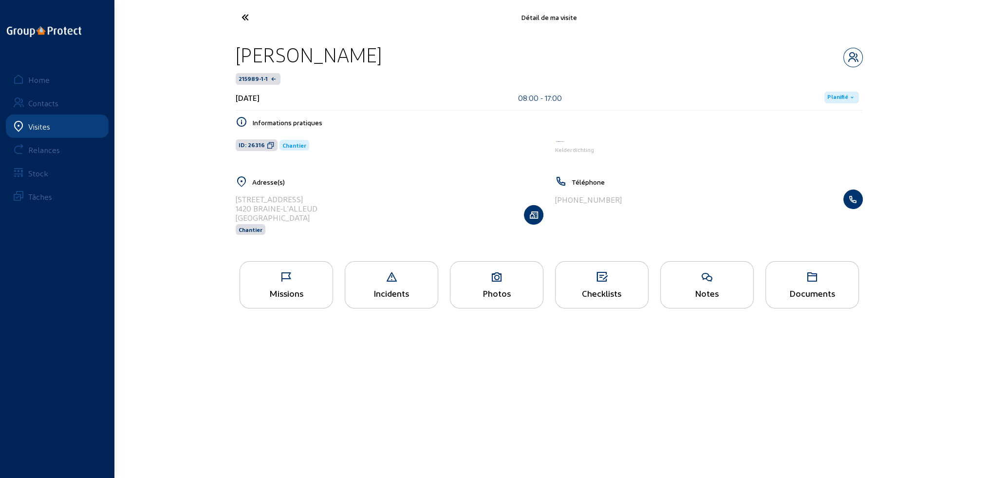
click at [296, 283] on div "Missions" at bounding box center [286, 284] width 93 height 47
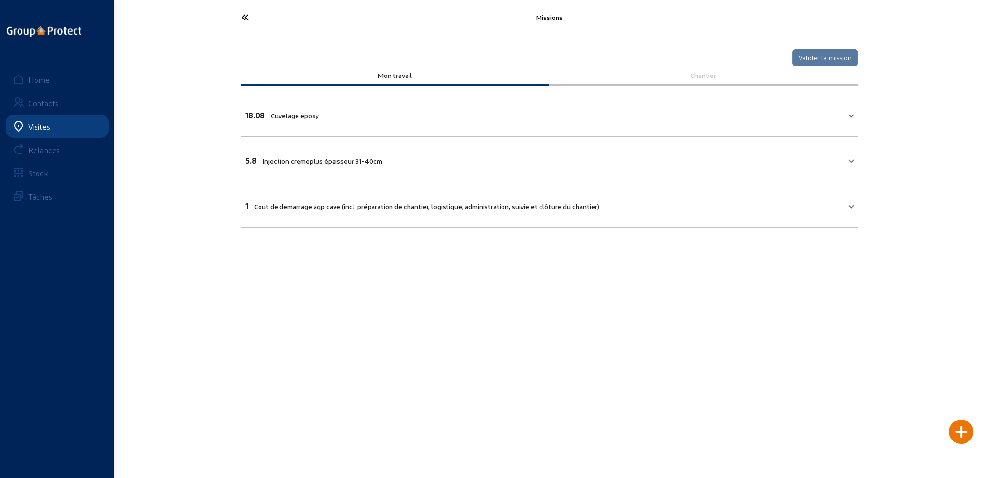
click at [242, 15] on icon at bounding box center [282, 17] width 90 height 17
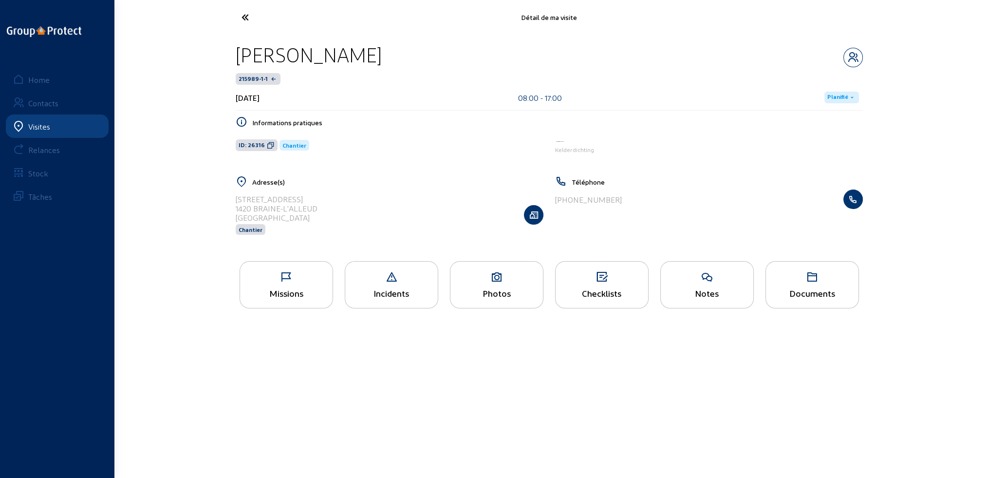
click at [490, 290] on div "Photos" at bounding box center [496, 293] width 93 height 10
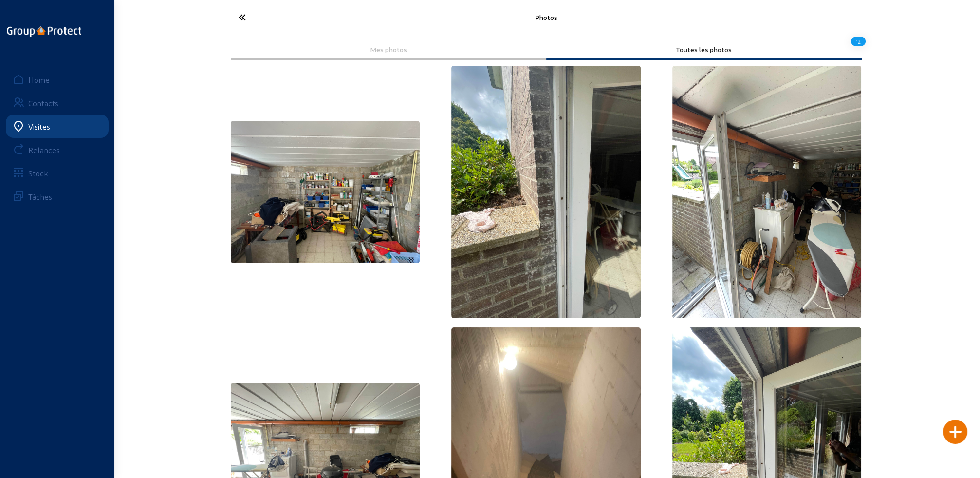
click at [246, 15] on icon at bounding box center [279, 17] width 90 height 17
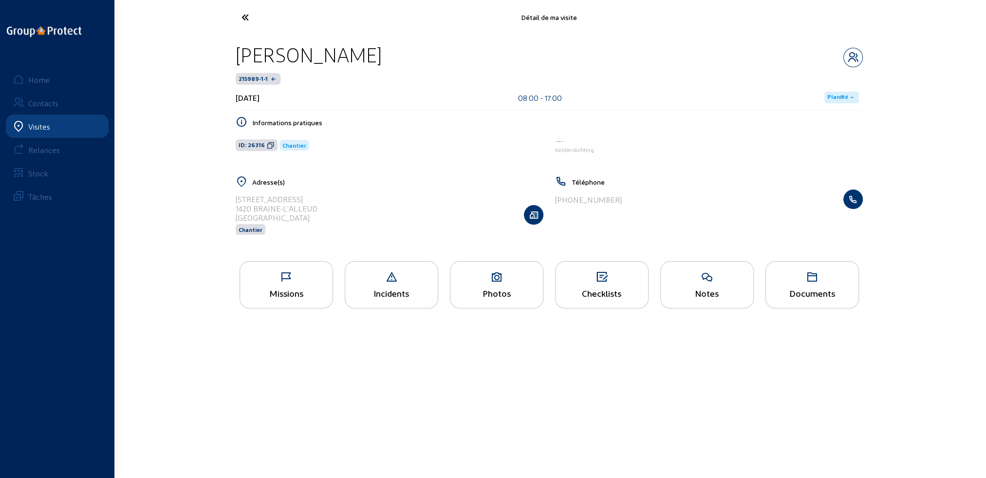
click at [302, 296] on div "Missions" at bounding box center [286, 293] width 93 height 10
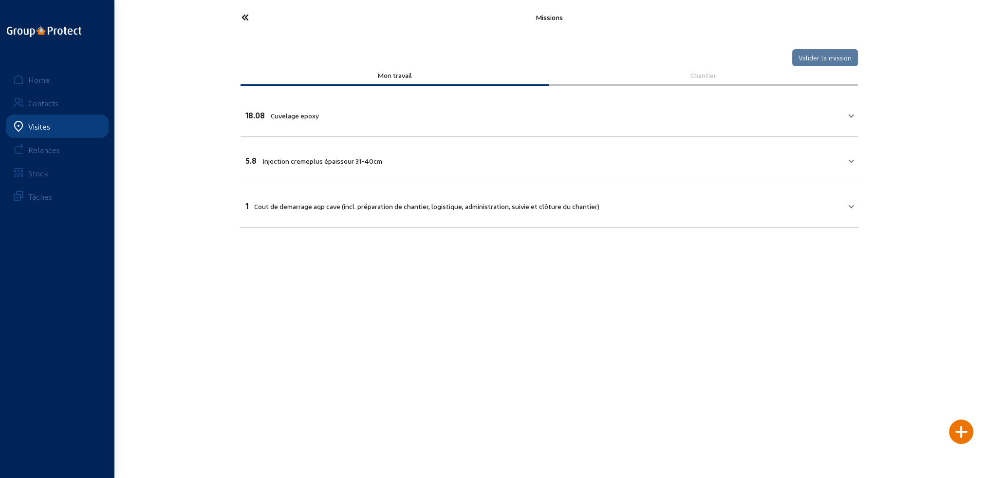
click at [246, 16] on icon at bounding box center [282, 17] width 90 height 17
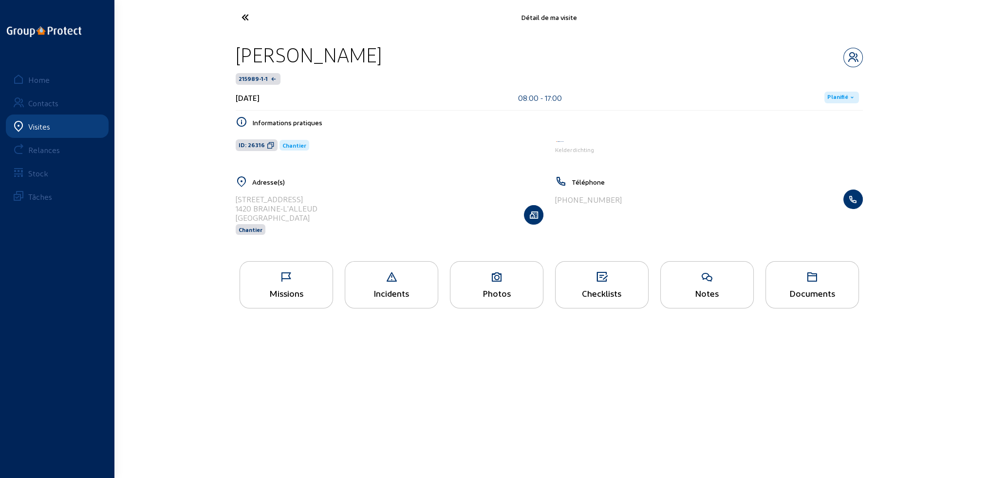
click at [241, 10] on icon at bounding box center [282, 17] width 90 height 17
